Goal: Information Seeking & Learning: Learn about a topic

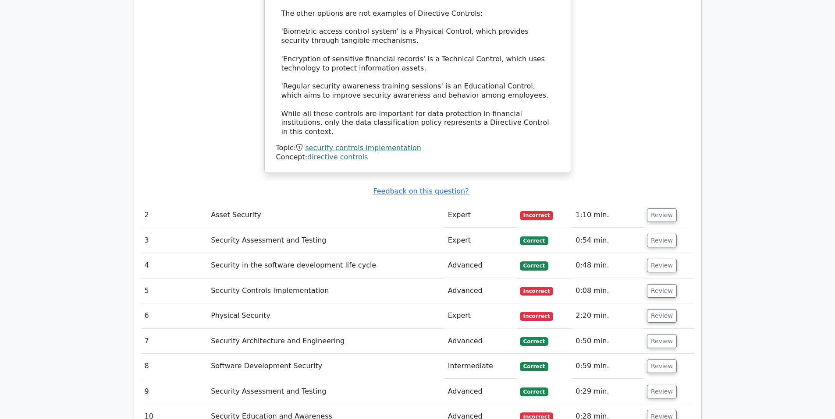
scroll to position [1096, 0]
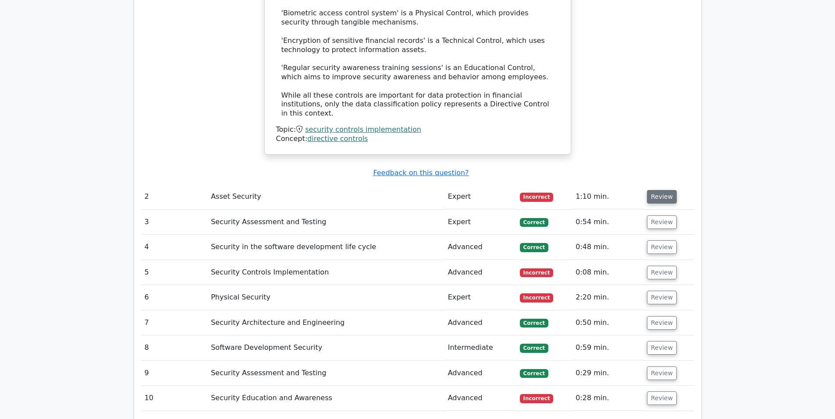
click at [651, 190] on button "Review" at bounding box center [662, 197] width 30 height 14
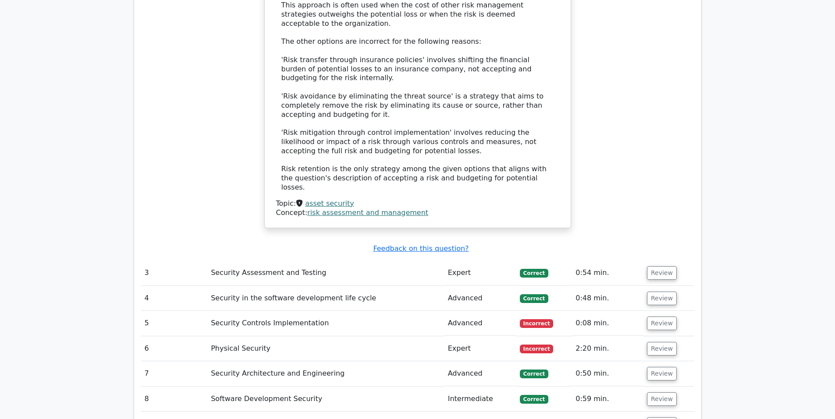
scroll to position [1607, 0]
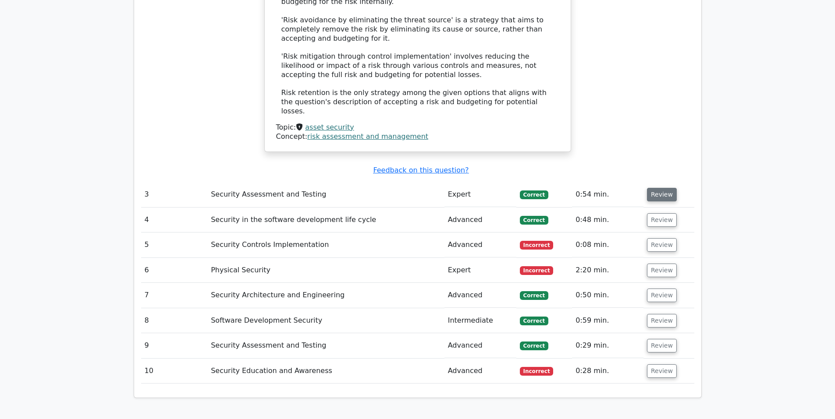
click at [663, 188] on button "Review" at bounding box center [662, 195] width 30 height 14
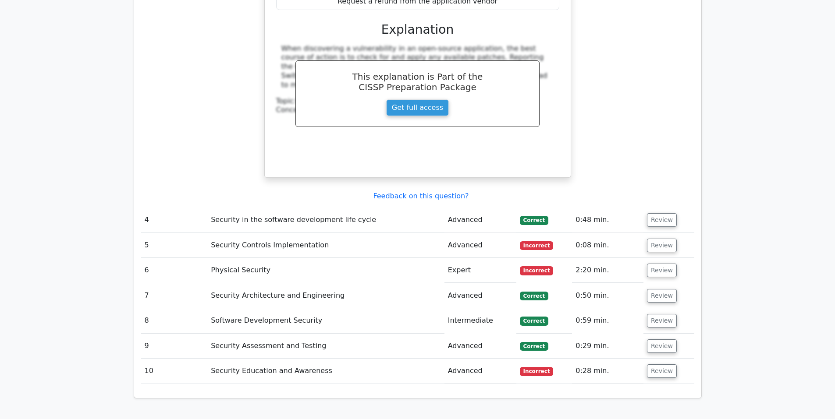
scroll to position [1972, 0]
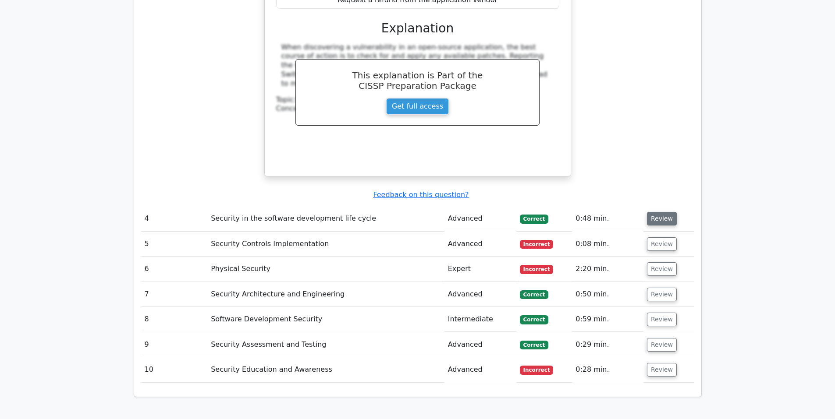
click at [660, 212] on button "Review" at bounding box center [662, 219] width 30 height 14
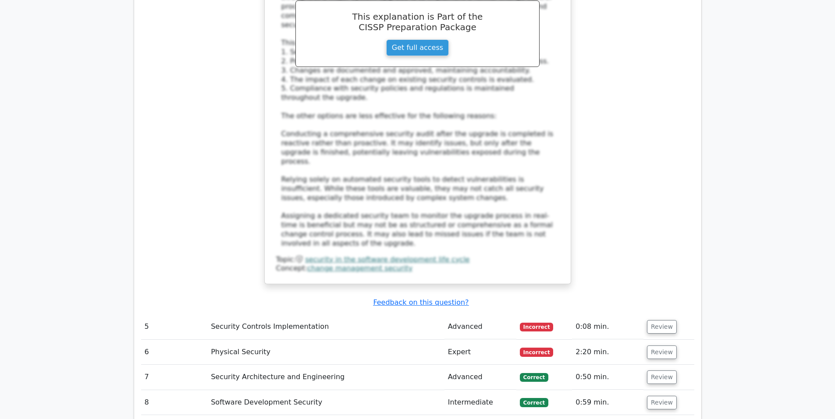
scroll to position [2630, 0]
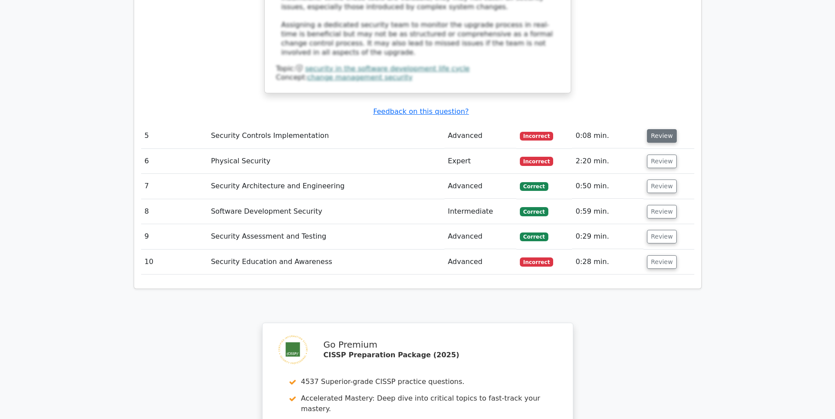
click at [660, 129] on button "Review" at bounding box center [662, 136] width 30 height 14
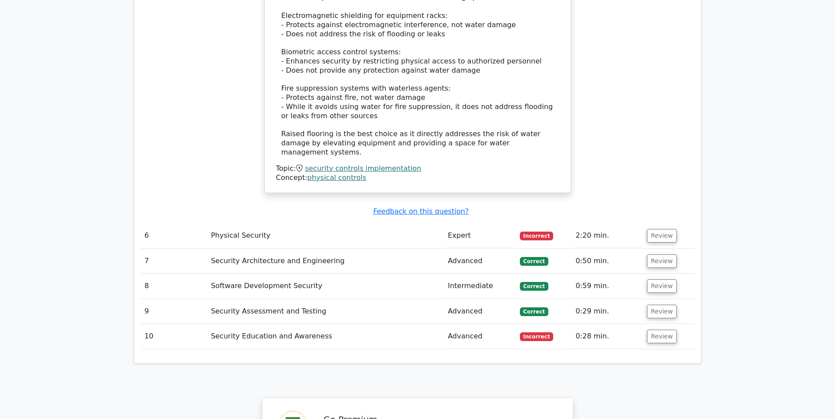
scroll to position [3068, 0]
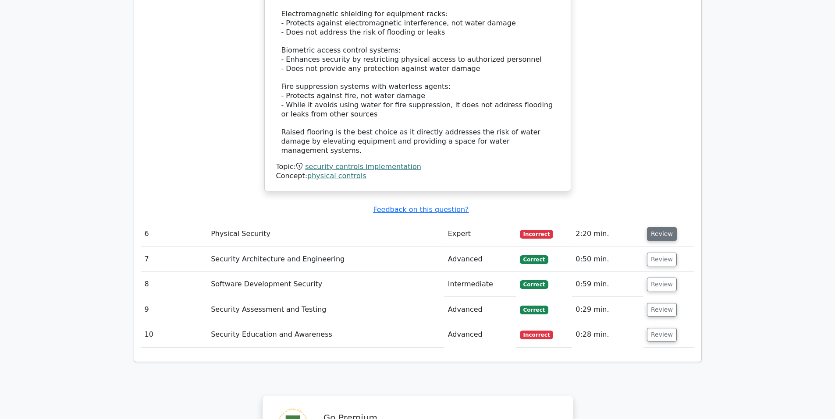
drag, startPoint x: 661, startPoint y: 130, endPoint x: 621, endPoint y: 142, distance: 41.9
click at [660, 227] on button "Review" at bounding box center [662, 234] width 30 height 14
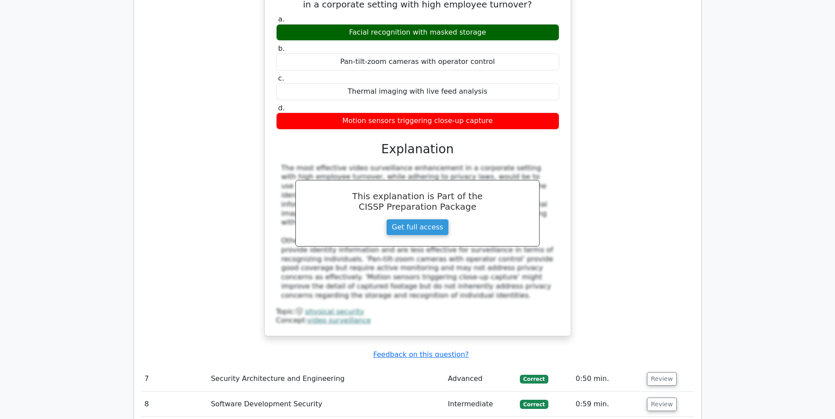
scroll to position [3433, 0]
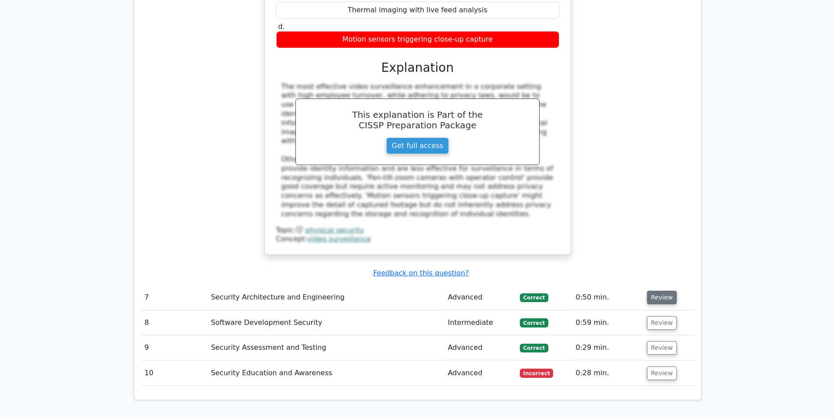
click at [654, 291] on button "Review" at bounding box center [662, 298] width 30 height 14
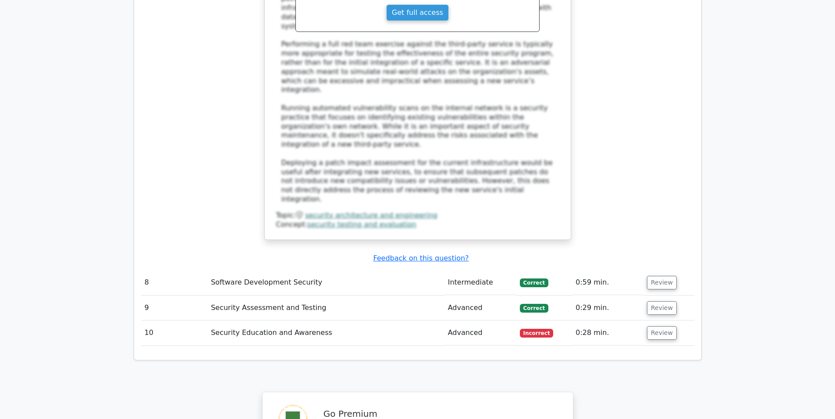
scroll to position [4091, 0]
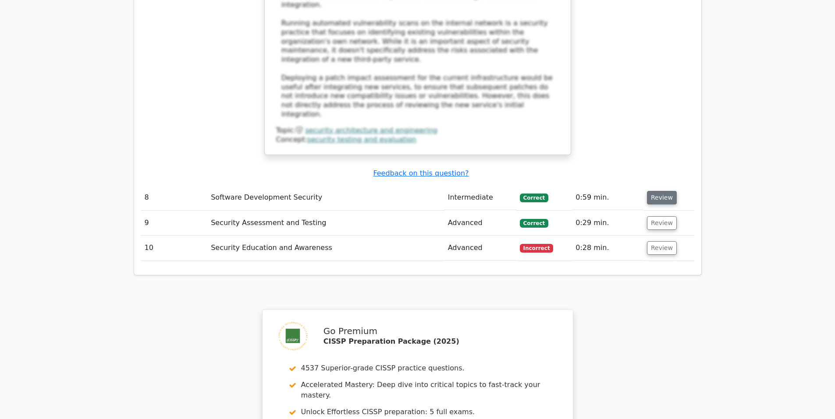
click at [660, 191] on button "Review" at bounding box center [662, 198] width 30 height 14
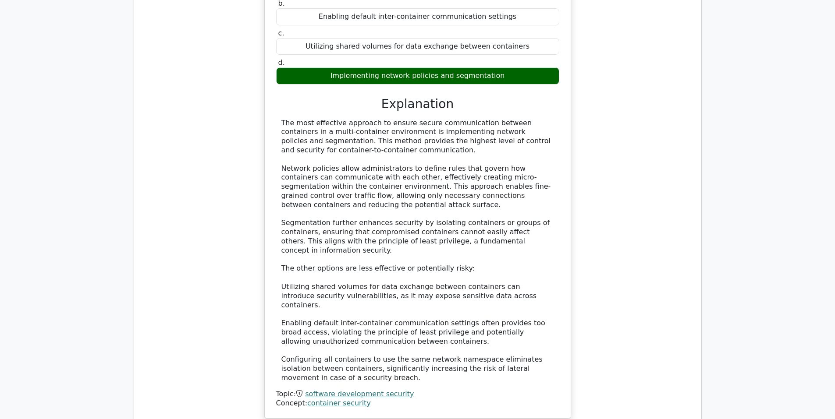
scroll to position [4456, 0]
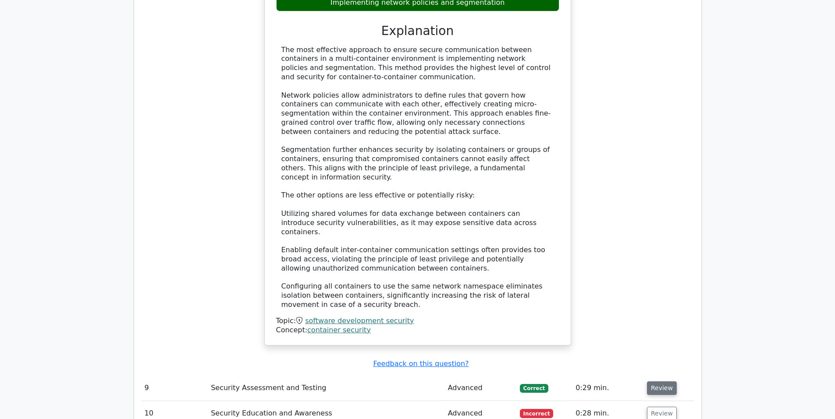
click at [660, 382] on button "Review" at bounding box center [662, 389] width 30 height 14
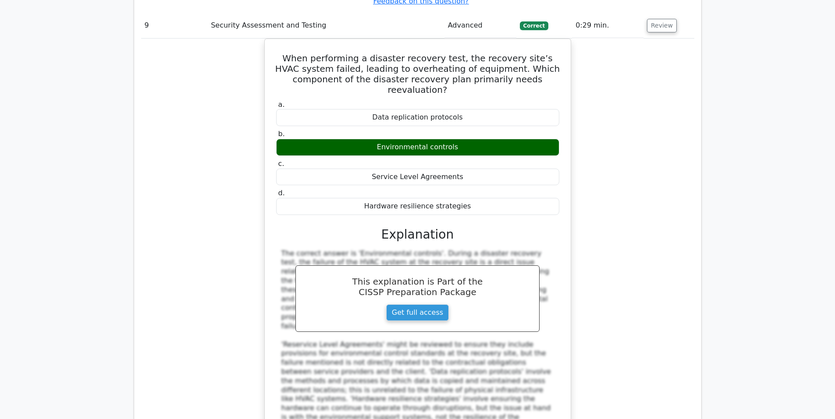
scroll to position [5040, 0]
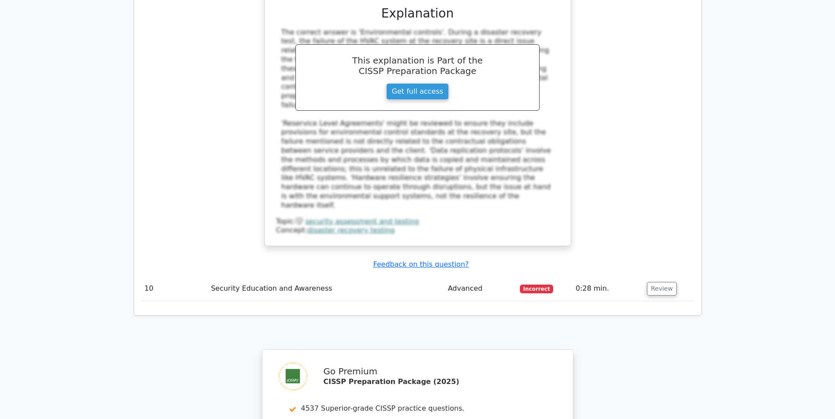
drag, startPoint x: 659, startPoint y: 75, endPoint x: 615, endPoint y: 85, distance: 44.4
click at [659, 282] on button "Review" at bounding box center [662, 289] width 30 height 14
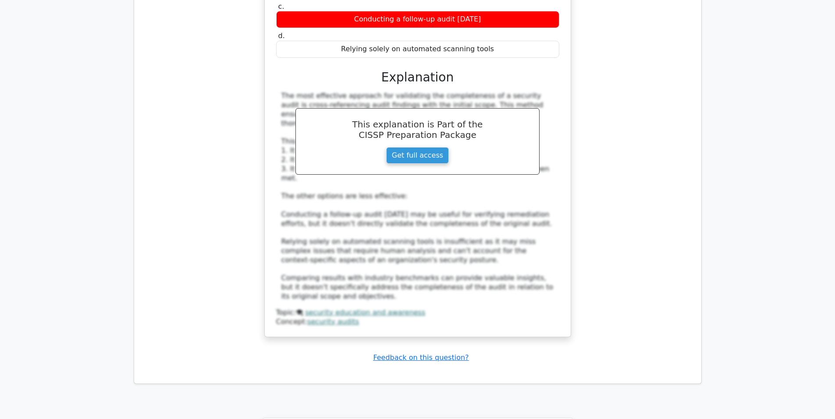
scroll to position [5565, 0]
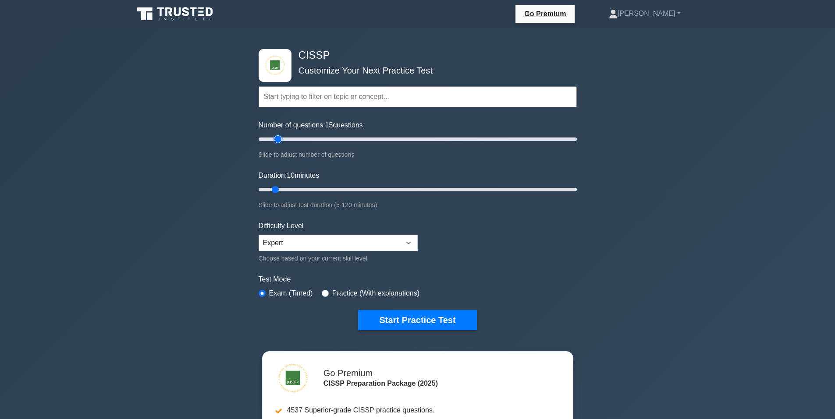
click at [281, 141] on input "Number of questions: 15 questions" at bounding box center [418, 139] width 318 height 11
click at [284, 141] on input "Number of questions: 20 questions" at bounding box center [418, 139] width 318 height 11
drag, startPoint x: 288, startPoint y: 139, endPoint x: 300, endPoint y: 139, distance: 12.3
type input "30"
click at [299, 139] on input "Number of questions: 30 questions" at bounding box center [418, 139] width 318 height 11
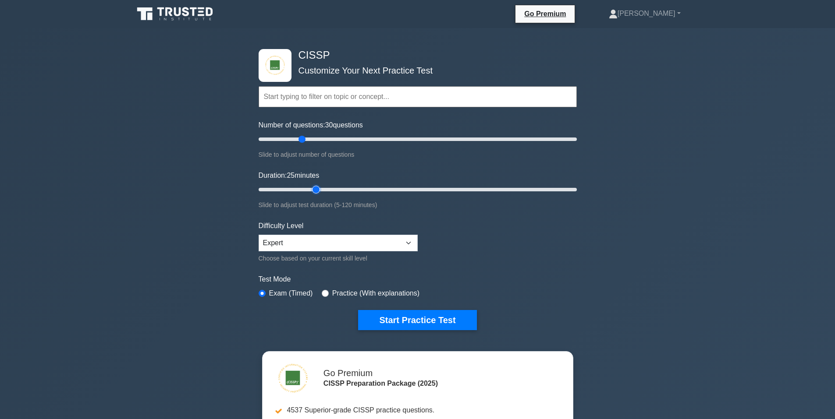
drag, startPoint x: 277, startPoint y: 187, endPoint x: 311, endPoint y: 188, distance: 33.8
type input "25"
click at [311, 188] on input "Duration: 25 minutes" at bounding box center [418, 190] width 318 height 11
click at [423, 320] on button "Start Practice Test" at bounding box center [417, 320] width 118 height 20
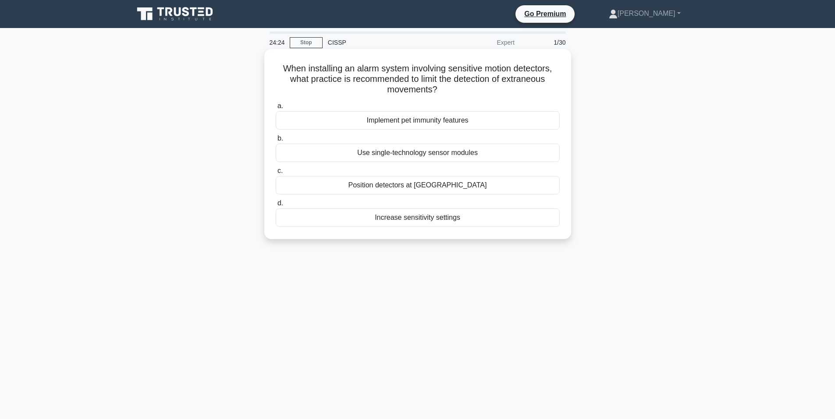
click at [434, 123] on div "Implement pet immunity features" at bounding box center [418, 120] width 284 height 18
click at [276, 109] on input "a. Implement pet immunity features" at bounding box center [276, 106] width 0 height 6
click at [420, 153] on div "Data Flow Diagrams (DFD)" at bounding box center [418, 153] width 284 height 18
click at [276, 142] on input "b. Data Flow Diagrams (DFD)" at bounding box center [276, 139] width 0 height 6
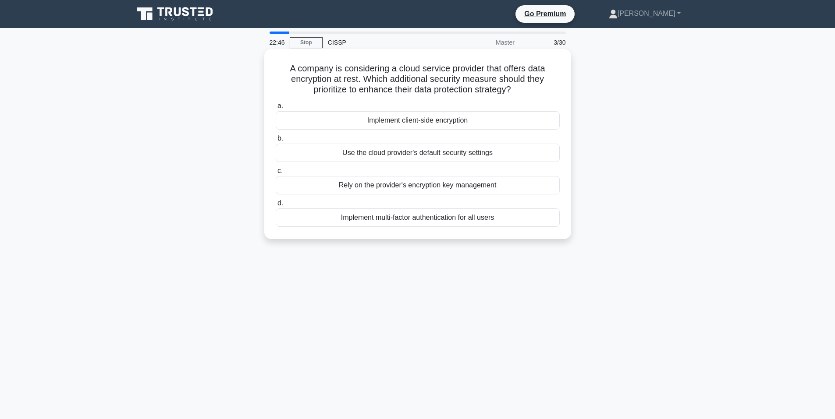
click at [448, 121] on div "Implement client-side encryption" at bounding box center [418, 120] width 284 height 18
click at [276, 109] on input "a. Implement client-side encryption" at bounding box center [276, 106] width 0 height 6
click at [420, 185] on div "Update the incident response plan" at bounding box center [418, 185] width 284 height 18
click at [276, 174] on input "c. Update the incident response plan" at bounding box center [276, 171] width 0 height 6
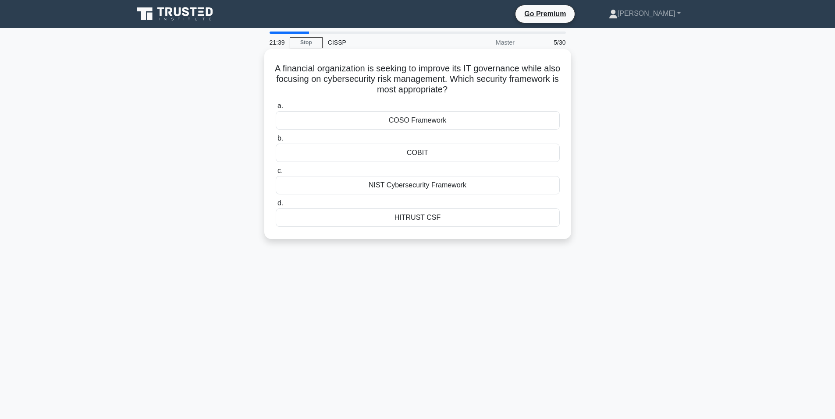
click at [427, 187] on div "NIST Cybersecurity Framework" at bounding box center [418, 185] width 284 height 18
click at [276, 174] on input "c. NIST Cybersecurity Framework" at bounding box center [276, 171] width 0 height 6
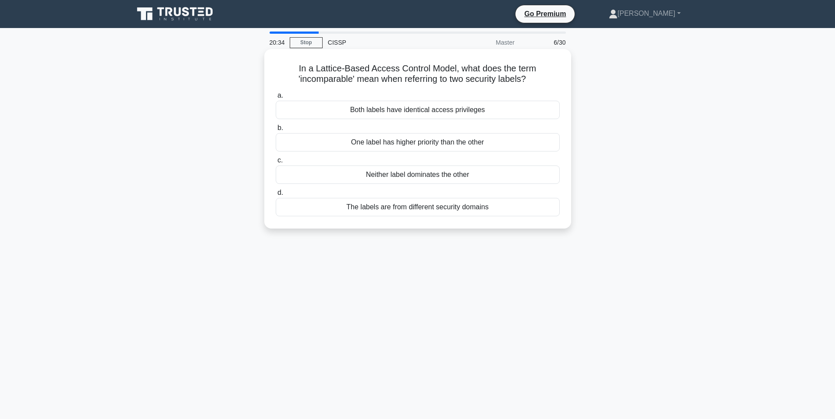
click at [423, 210] on div "The labels are from different security domains" at bounding box center [418, 207] width 284 height 18
click at [276, 196] on input "d. The labels are from different security domains" at bounding box center [276, 193] width 0 height 6
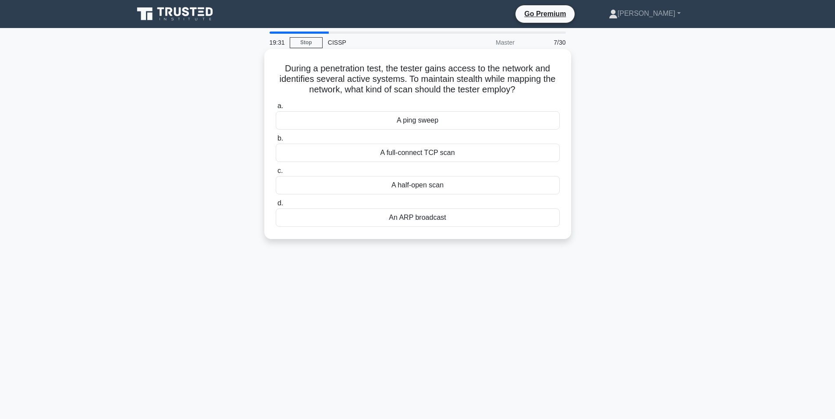
click at [435, 217] on div "An ARP broadcast" at bounding box center [418, 218] width 284 height 18
click at [276, 206] on input "d. An ARP broadcast" at bounding box center [276, 204] width 0 height 6
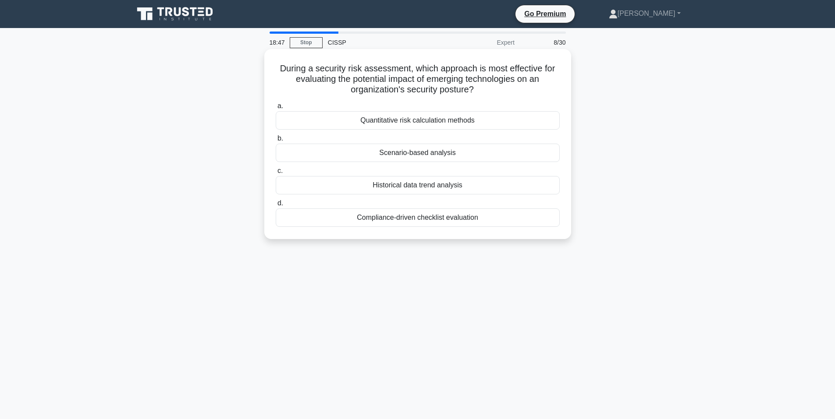
click at [433, 120] on div "Quantitative risk calculation methods" at bounding box center [418, 120] width 284 height 18
click at [276, 109] on input "a. Quantitative risk calculation methods" at bounding box center [276, 106] width 0 height 6
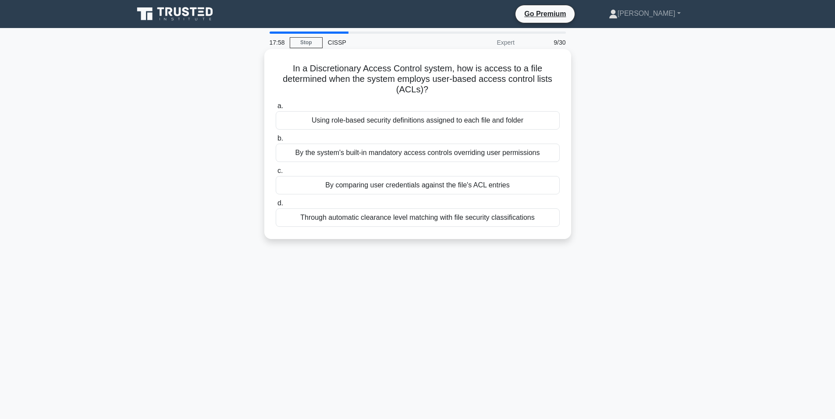
click at [436, 186] on div "By comparing user credentials against the file's ACL entries" at bounding box center [418, 185] width 284 height 18
click at [276, 174] on input "c. By comparing user credentials against the file's ACL entries" at bounding box center [276, 171] width 0 height 6
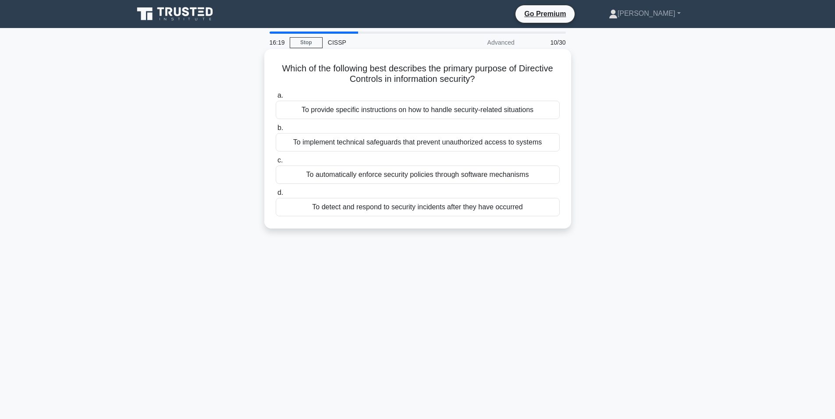
click at [453, 175] on div "To automatically enforce security policies through software mechanisms" at bounding box center [418, 175] width 284 height 18
click at [276, 163] on input "c. To automatically enforce security policies through software mechanisms" at bounding box center [276, 161] width 0 height 6
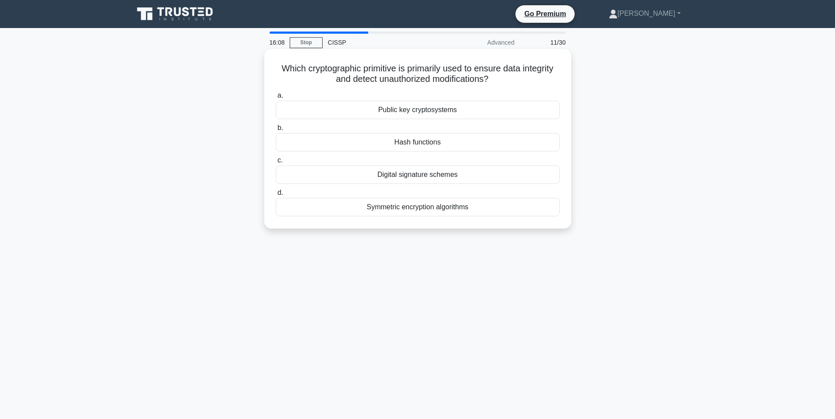
click at [430, 145] on div "Hash functions" at bounding box center [418, 142] width 284 height 18
click at [276, 131] on input "b. Hash functions" at bounding box center [276, 128] width 0 height 6
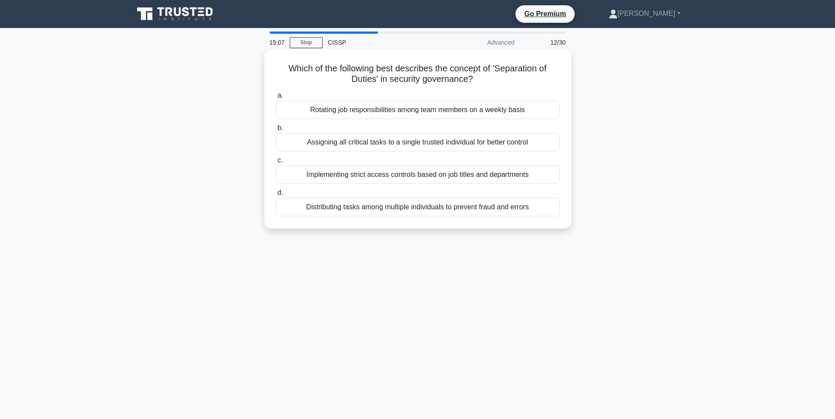
click at [419, 175] on div "Implementing strict access controls based on job titles and departments" at bounding box center [418, 175] width 284 height 18
click at [276, 163] on input "c. Implementing strict access controls based on job titles and departments" at bounding box center [276, 161] width 0 height 6
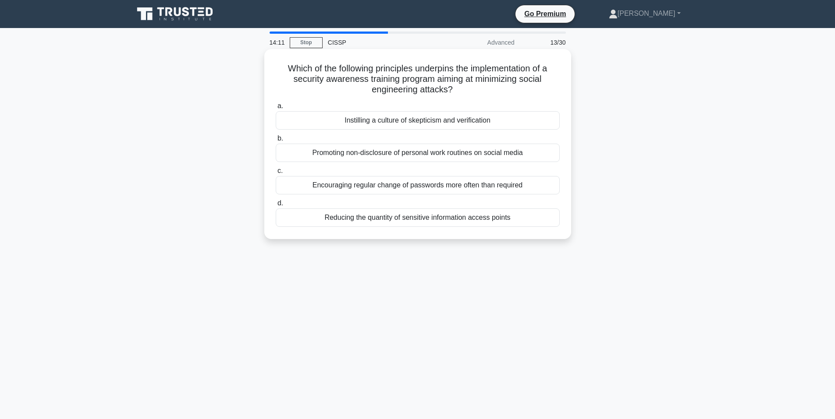
click at [411, 124] on div "Instilling a culture of skepticism and verification" at bounding box center [418, 120] width 284 height 18
click at [276, 109] on input "a. Instilling a culture of skepticism and verification" at bounding box center [276, 106] width 0 height 6
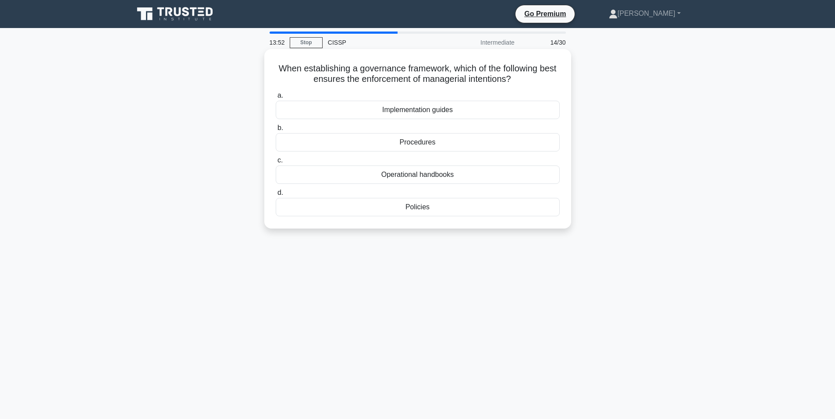
click at [419, 209] on div "Policies" at bounding box center [418, 207] width 284 height 18
click at [276, 196] on input "d. Policies" at bounding box center [276, 193] width 0 height 6
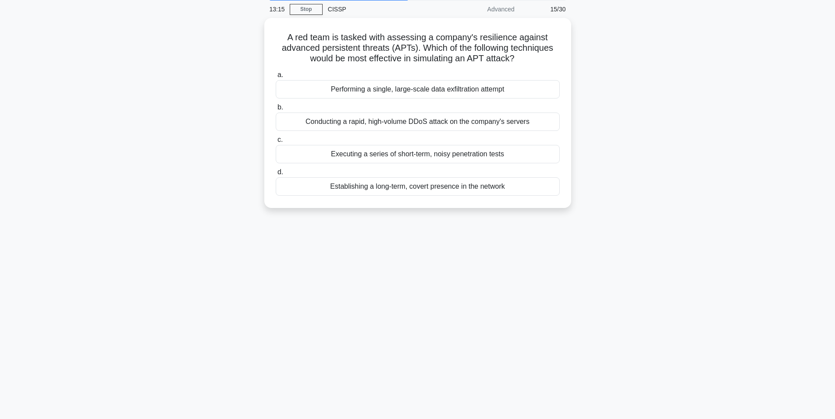
scroll to position [54, 0]
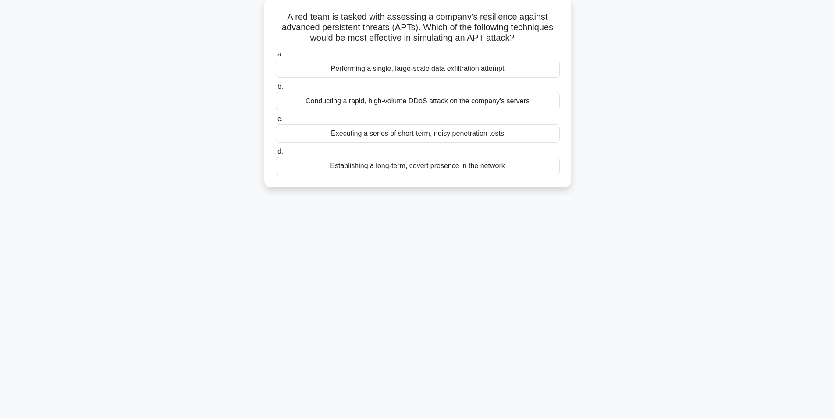
drag, startPoint x: 430, startPoint y: 122, endPoint x: 26, endPoint y: 324, distance: 451.0
click at [26, 324] on main "13:13 Stop CISSP Advanced 15/30 A red team is tasked with assessing a company's…" at bounding box center [417, 196] width 835 height 445
click at [23, 345] on main "13:12 Stop CISSP Advanced 15/30 A red team is tasked with assessing a company's…" at bounding box center [417, 196] width 835 height 445
click at [476, 165] on div "Establishing a long-term, covert presence in the network" at bounding box center [418, 164] width 284 height 18
click at [276, 153] on input "d. Establishing a long-term, covert presence in the network" at bounding box center [276, 150] width 0 height 6
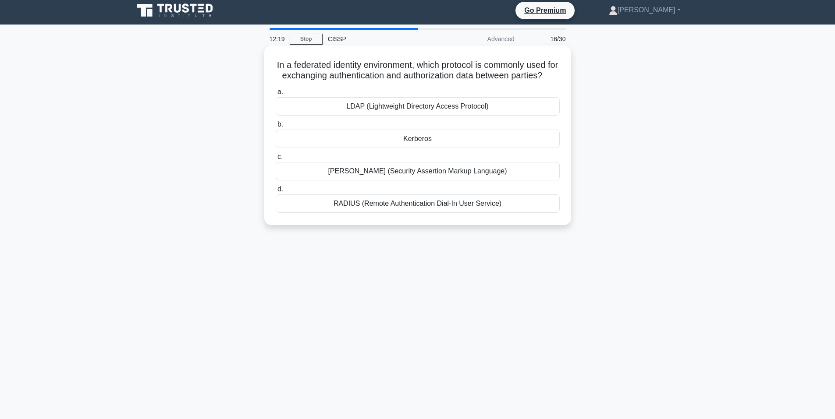
scroll to position [0, 0]
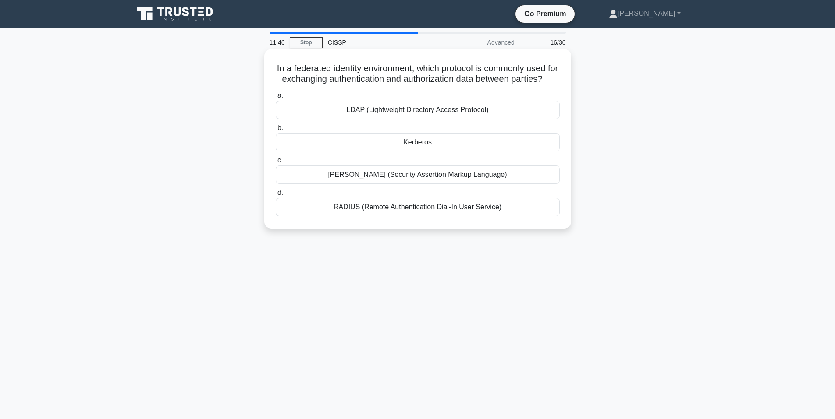
click at [414, 184] on div "[PERSON_NAME] (Security Assertion Markup Language)" at bounding box center [418, 175] width 284 height 18
click at [276, 163] on input "c. [PERSON_NAME] (Security Assertion Markup Language)" at bounding box center [276, 161] width 0 height 6
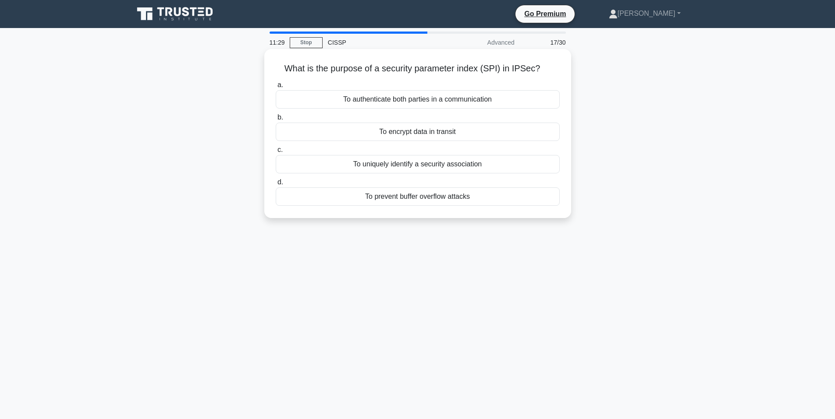
click at [488, 165] on div "To uniquely identify a security association" at bounding box center [418, 164] width 284 height 18
click at [276, 153] on input "c. To uniquely identify a security association" at bounding box center [276, 150] width 0 height 6
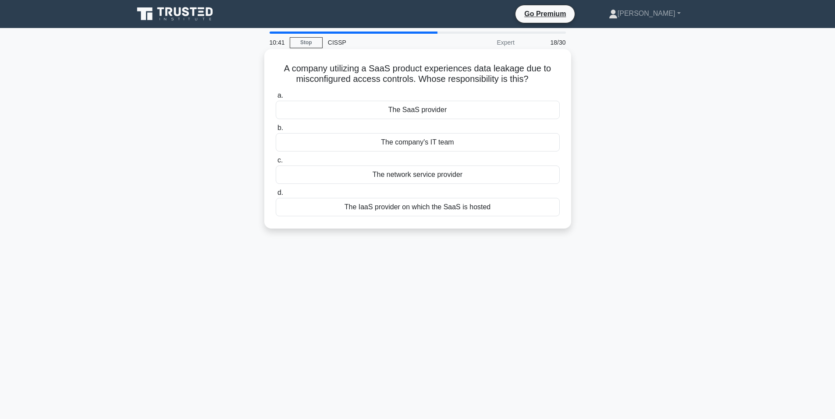
click at [447, 144] on div "The company's IT team" at bounding box center [418, 142] width 284 height 18
click at [276, 131] on input "b. The company's IT team" at bounding box center [276, 128] width 0 height 6
click at [450, 110] on div "Standard, Policy, Guideline, Procedure" at bounding box center [418, 110] width 284 height 18
click at [276, 99] on input "a. Standard, Policy, Guideline, Procedure" at bounding box center [276, 96] width 0 height 6
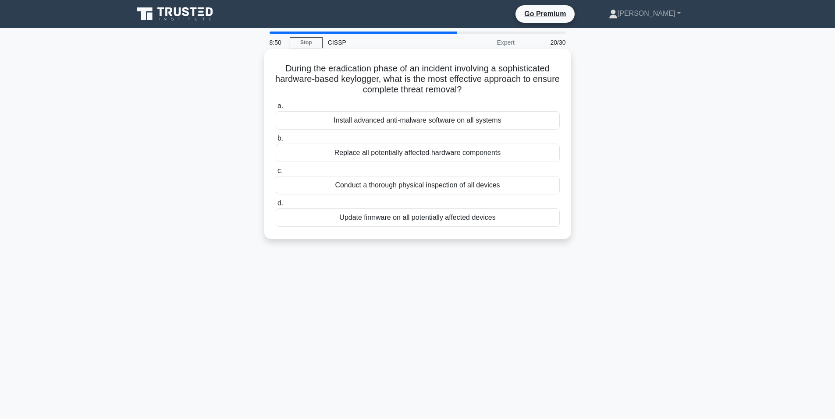
click at [427, 123] on div "Install advanced anti-malware software on all systems" at bounding box center [418, 120] width 284 height 18
click at [276, 109] on input "a. Install advanced anti-malware software on all systems" at bounding box center [276, 106] width 0 height 6
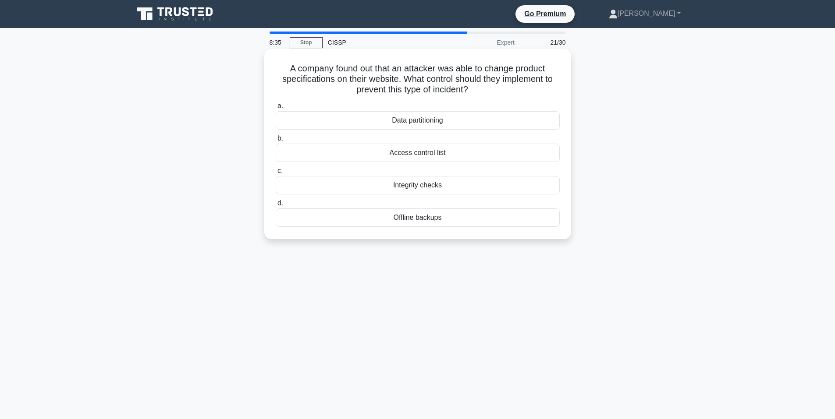
click at [426, 187] on div "Integrity checks" at bounding box center [418, 185] width 284 height 18
click at [276, 174] on input "c. Integrity checks" at bounding box center [276, 171] width 0 height 6
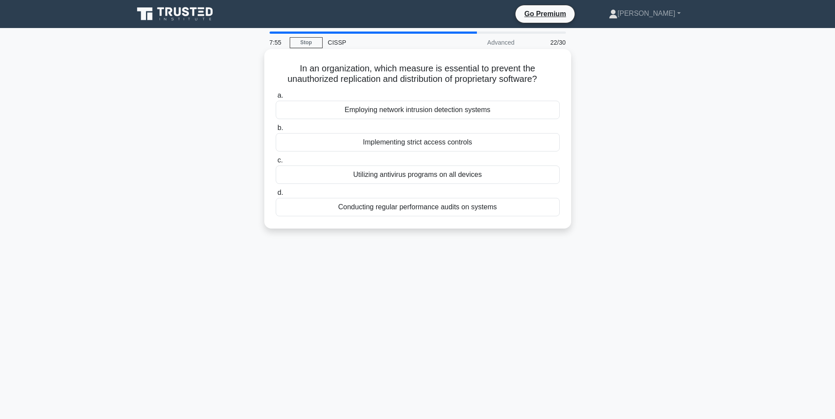
click at [462, 142] on div "Implementing strict access controls" at bounding box center [418, 142] width 284 height 18
click at [276, 131] on input "b. Implementing strict access controls" at bounding box center [276, 128] width 0 height 6
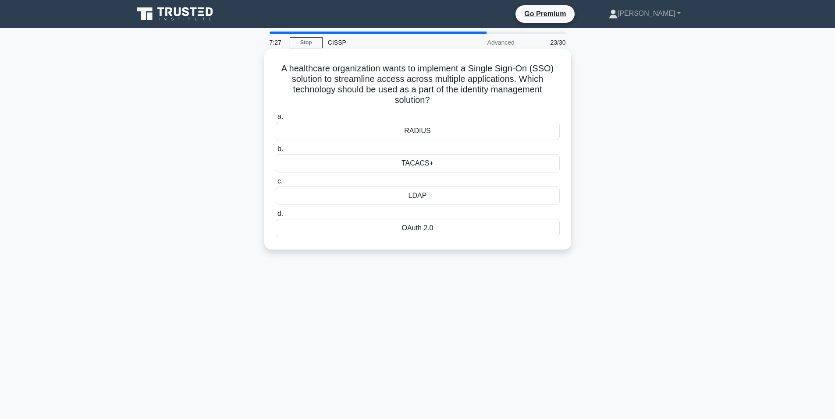
click at [448, 197] on div "LDAP" at bounding box center [418, 196] width 284 height 18
click at [276, 185] on input "c. LDAP" at bounding box center [276, 182] width 0 height 6
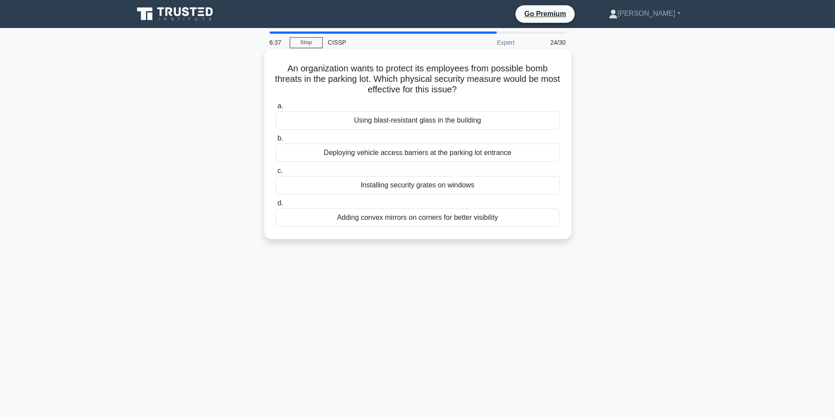
click at [413, 153] on div "Deploying vehicle access barriers at the parking lot entrance" at bounding box center [418, 153] width 284 height 18
click at [276, 142] on input "b. Deploying vehicle access barriers at the parking lot entrance" at bounding box center [276, 139] width 0 height 6
click at [450, 123] on div "Conducting penetration testing" at bounding box center [418, 120] width 284 height 18
click at [276, 109] on input "a. Conducting penetration testing" at bounding box center [276, 106] width 0 height 6
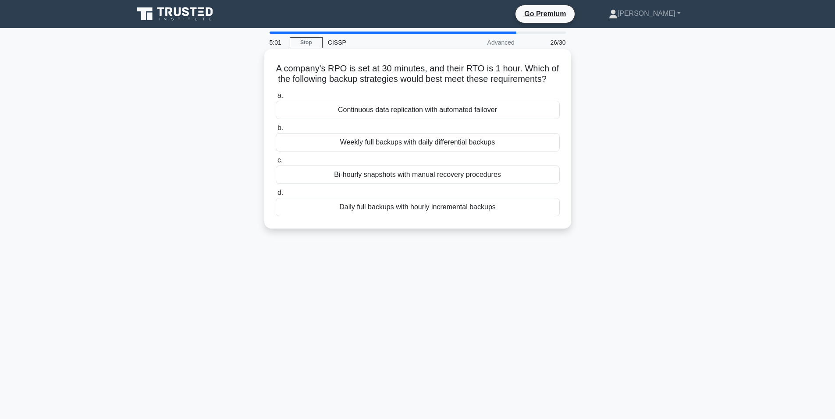
click at [411, 119] on div "Continuous data replication with automated failover" at bounding box center [418, 110] width 284 height 18
click at [276, 99] on input "a. Continuous data replication with automated failover" at bounding box center [276, 96] width 0 height 6
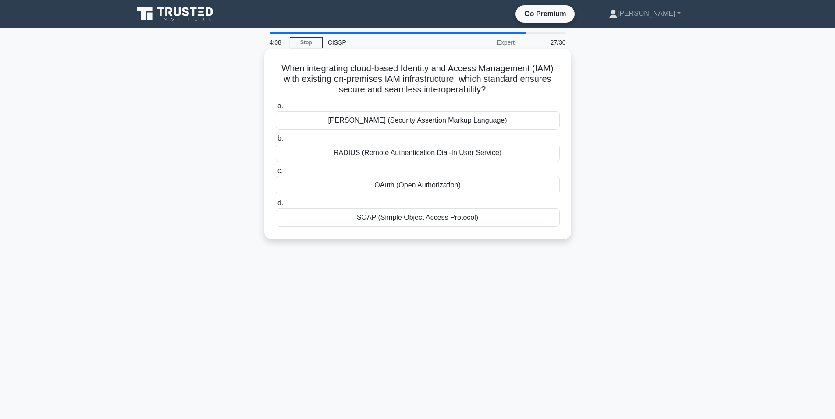
click at [430, 123] on div "[PERSON_NAME] (Security Assertion Markup Language)" at bounding box center [418, 120] width 284 height 18
click at [276, 109] on input "a. [PERSON_NAME] (Security Assertion Markup Language)" at bounding box center [276, 106] width 0 height 6
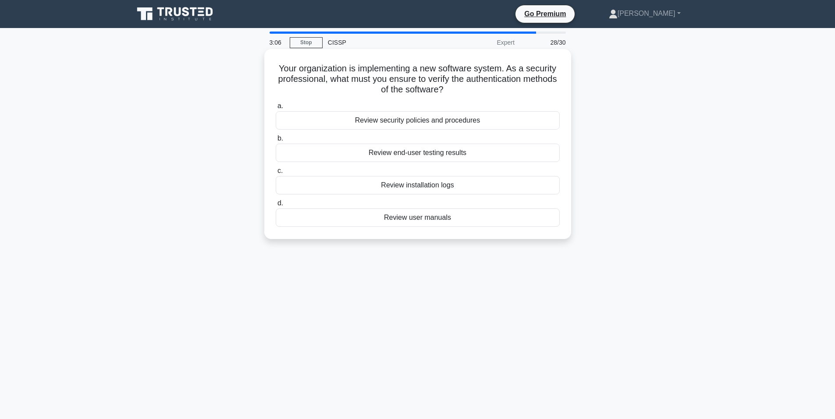
click at [432, 156] on div "Review end-user testing results" at bounding box center [418, 153] width 284 height 18
click at [276, 142] on input "b. Review end-user testing results" at bounding box center [276, 139] width 0 height 6
click at [402, 119] on div "Frequent address rotation" at bounding box center [418, 120] width 284 height 18
click at [276, 109] on input "a. Frequent address rotation" at bounding box center [276, 106] width 0 height 6
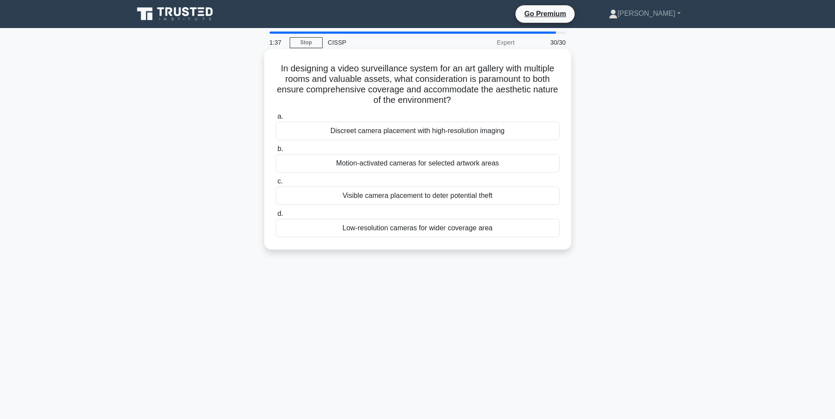
click at [401, 199] on div "Visible camera placement to deter potential theft" at bounding box center [418, 196] width 284 height 18
click at [276, 185] on input "c. Visible camera placement to deter potential theft" at bounding box center [276, 182] width 0 height 6
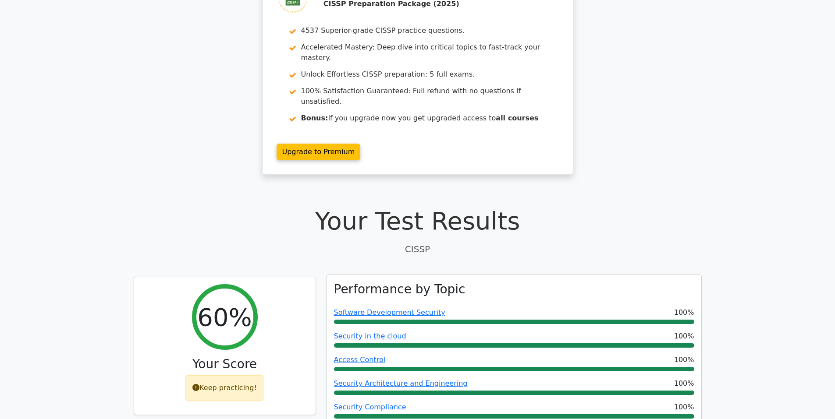
scroll to position [219, 0]
